Goal: Check status

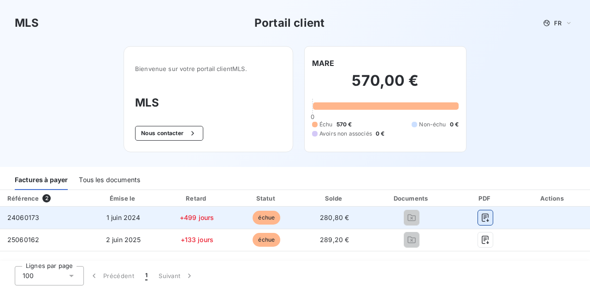
click at [485, 216] on icon "button" at bounding box center [484, 217] width 7 height 8
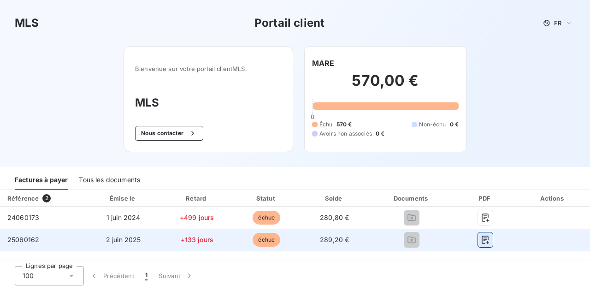
click at [487, 235] on icon "button" at bounding box center [485, 239] width 9 height 9
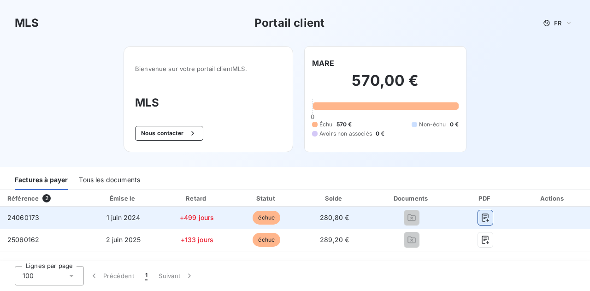
click at [486, 216] on icon "button" at bounding box center [485, 217] width 9 height 9
